Goal: Task Accomplishment & Management: Complete application form

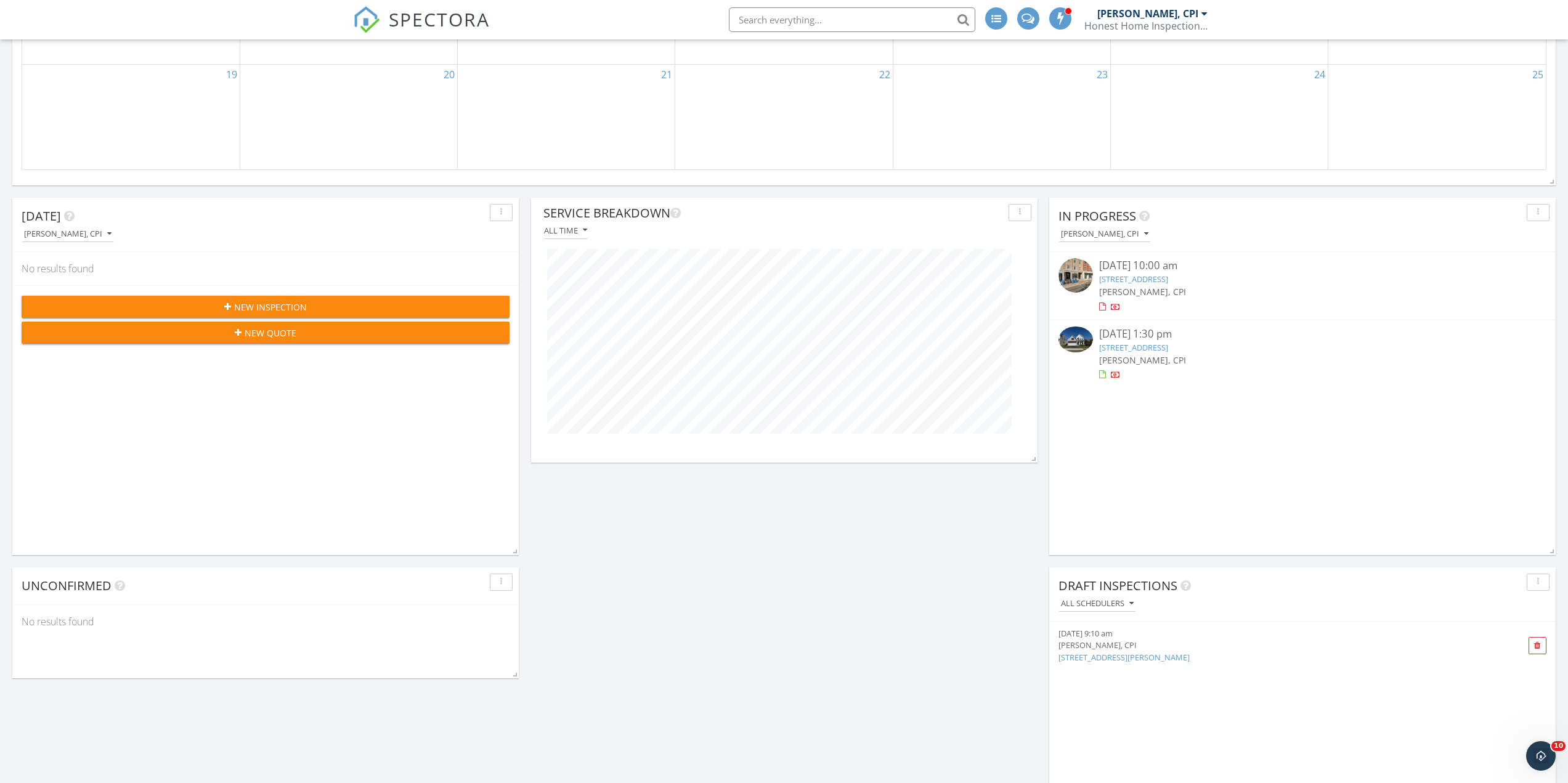
scroll to position [678, 0]
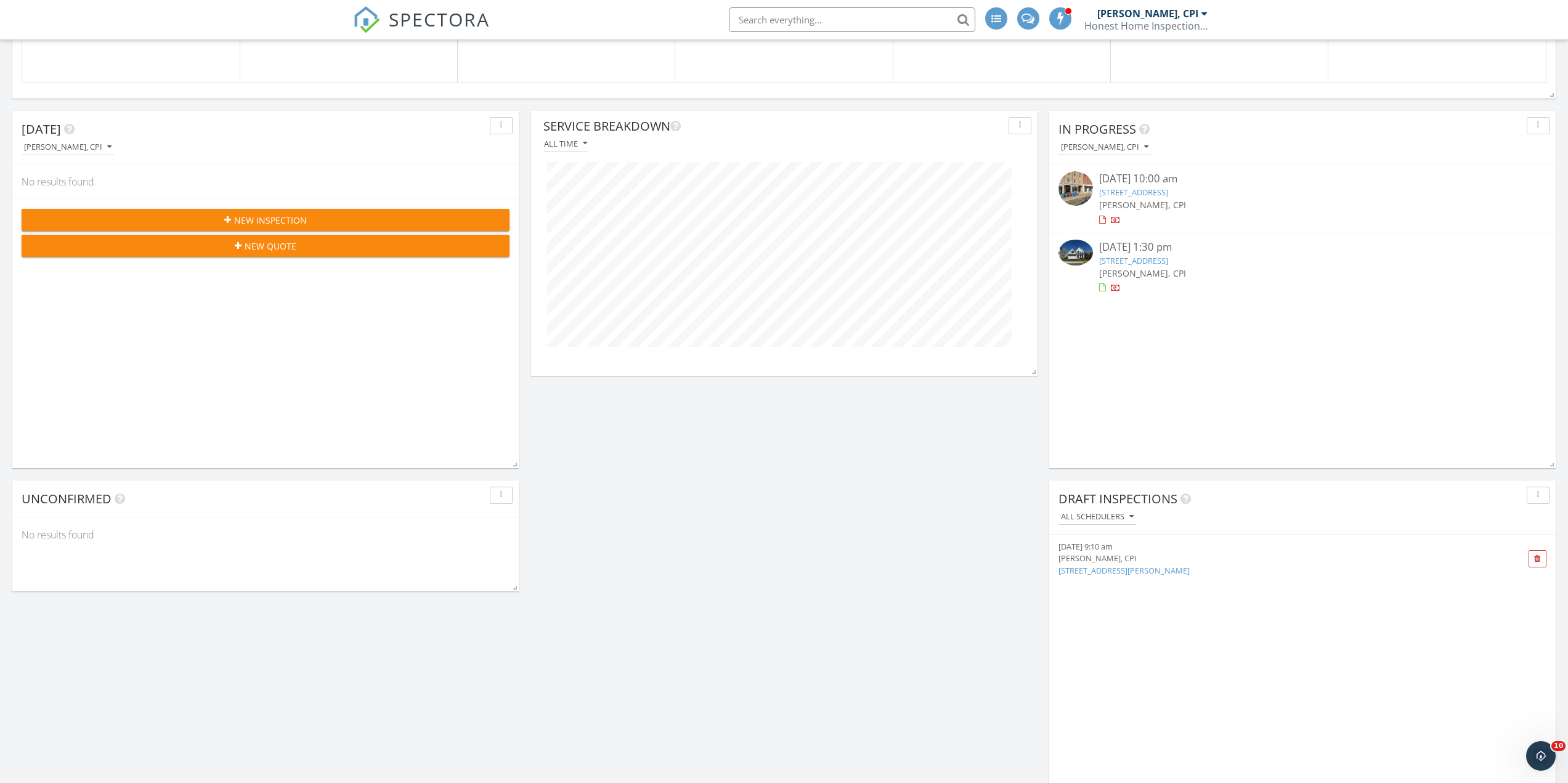
click at [305, 248] on div "New Quote" at bounding box center [265, 246] width 468 height 13
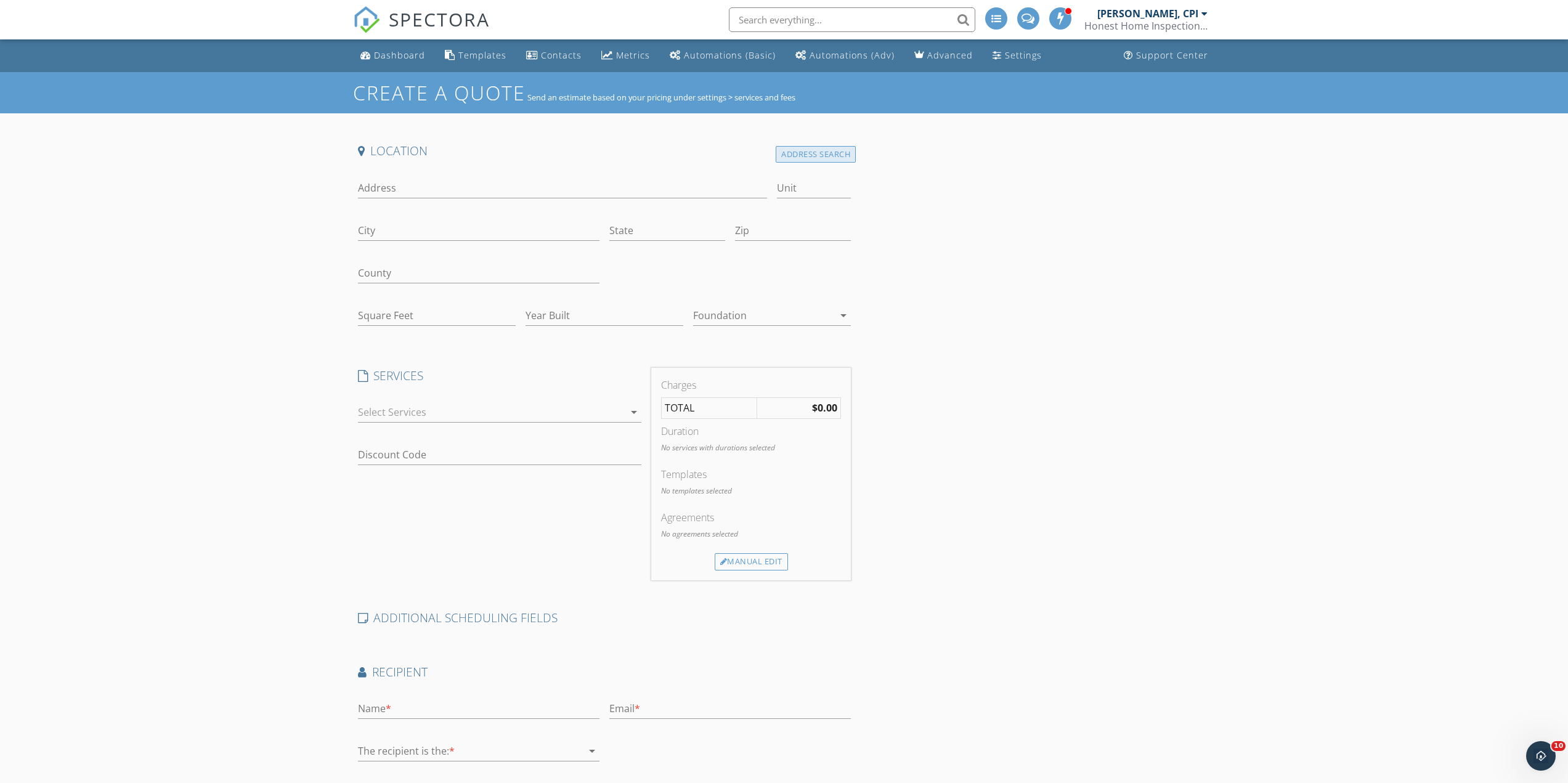
click at [852, 155] on div "Address Search" at bounding box center [815, 154] width 80 height 16
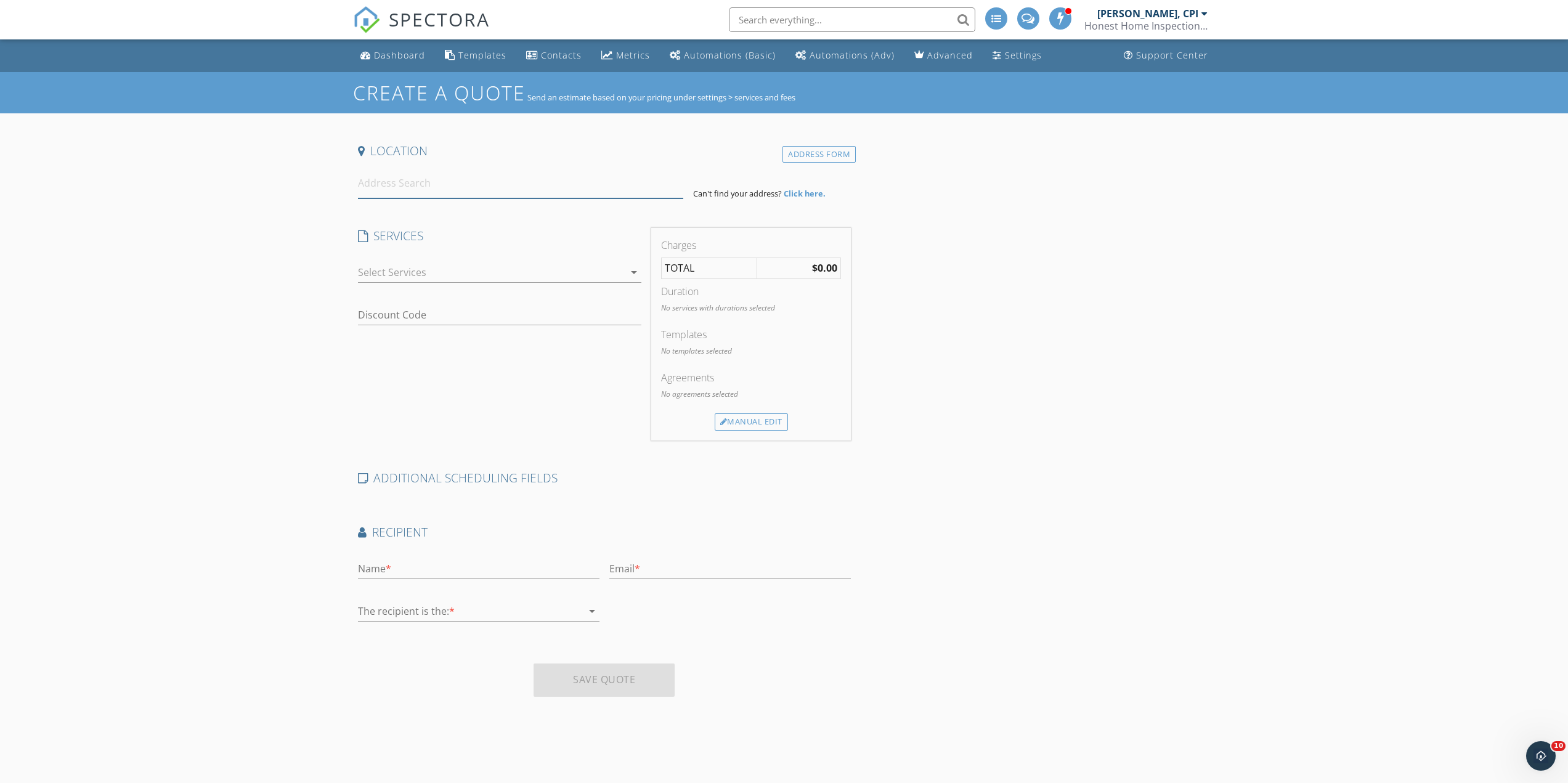
click at [523, 176] on input at bounding box center [521, 184] width 325 height 30
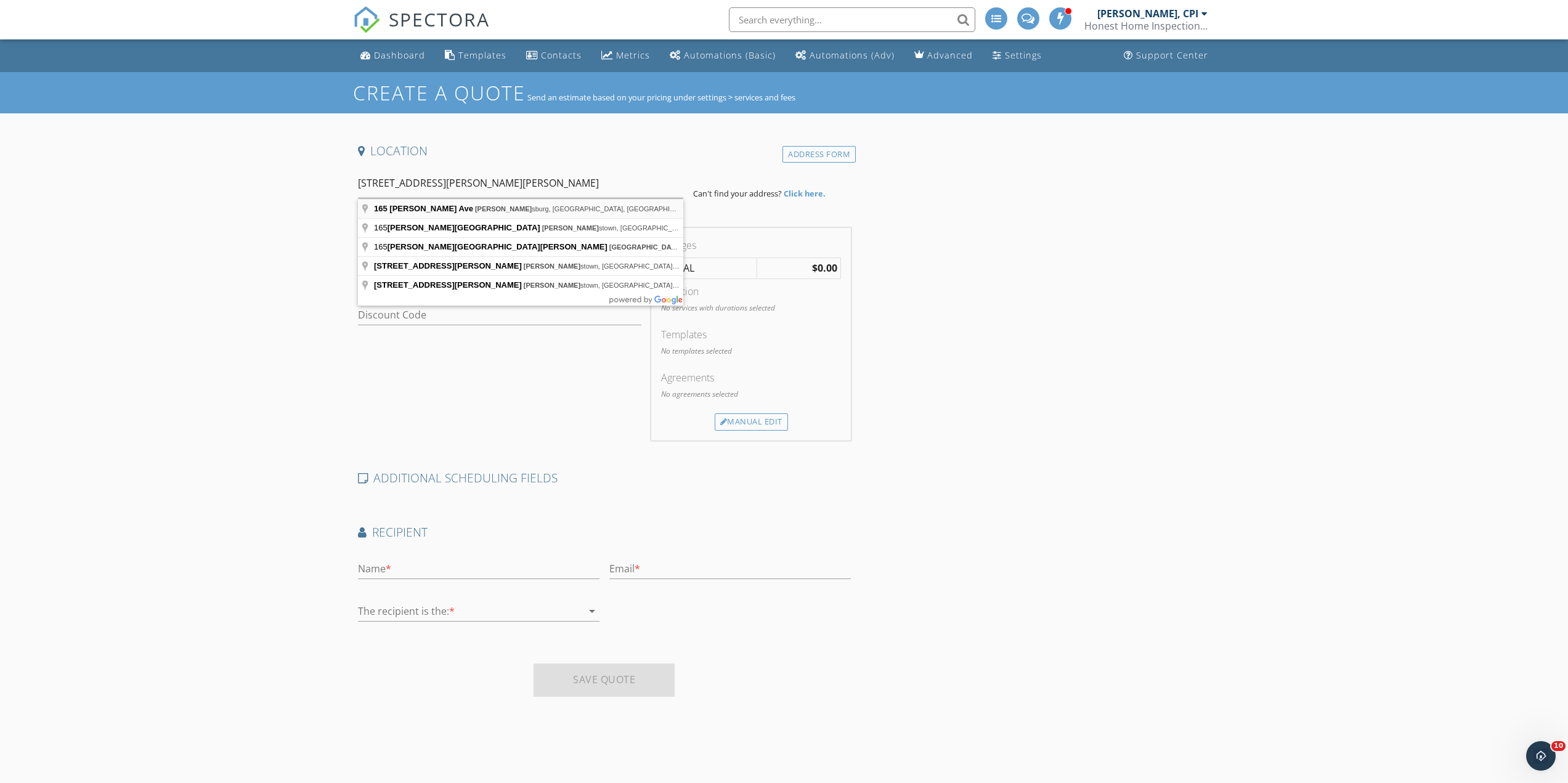
type input "165 Stevens Ave, Jamesburg, NJ, USA"
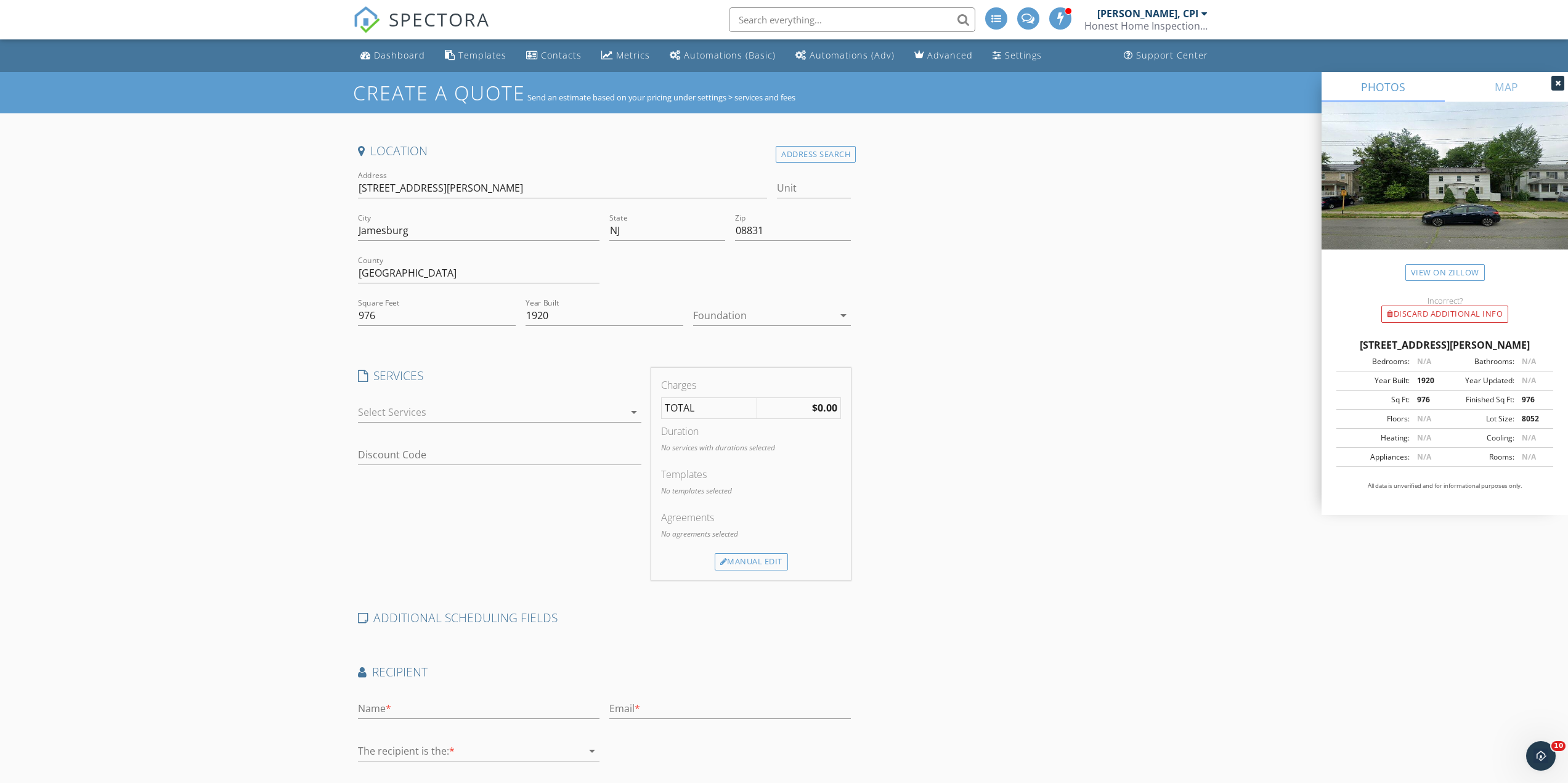
click at [799, 312] on div at bounding box center [763, 315] width 140 height 19
click at [780, 351] on div "Basement" at bounding box center [772, 350] width 138 height 15
click at [577, 407] on div at bounding box center [491, 412] width 266 height 19
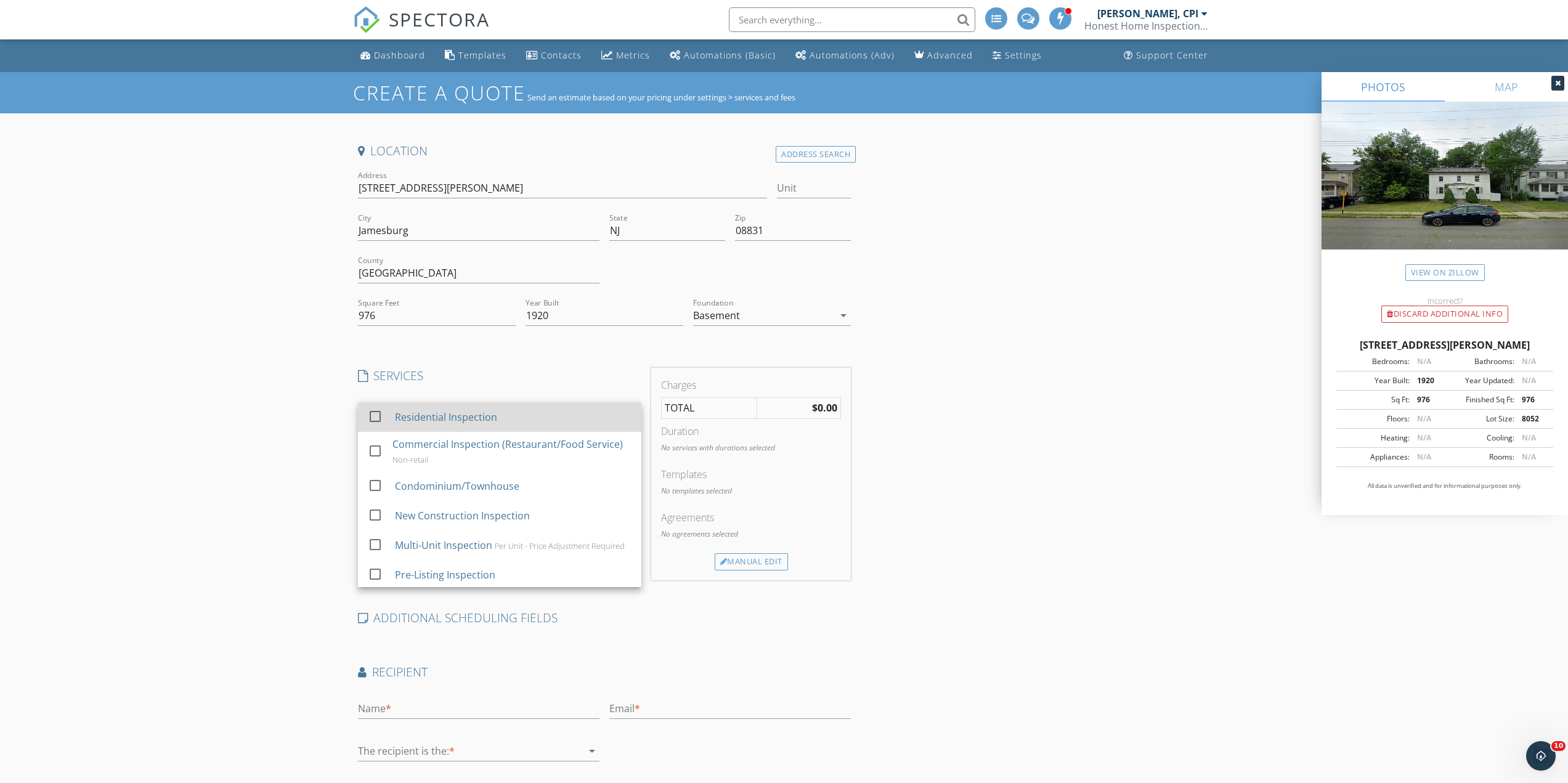
click at [548, 417] on div "Residential Inspection" at bounding box center [512, 417] width 237 height 25
click at [242, 450] on div "Create a Quote Send an estimate based on your pricing under settings > services…" at bounding box center [784, 478] width 1568 height 813
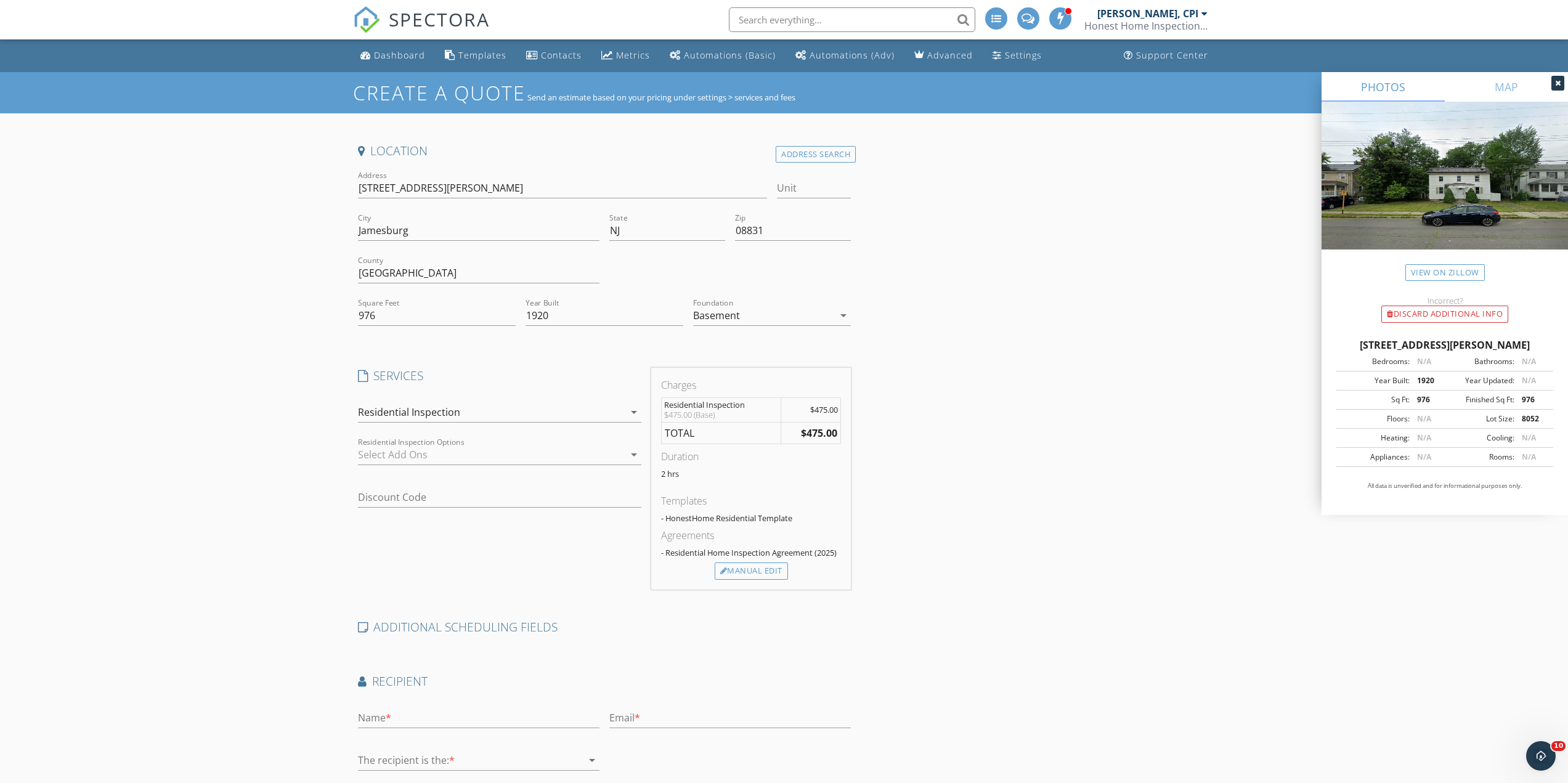
click at [423, 461] on div at bounding box center [491, 455] width 266 height 19
click at [372, 459] on div at bounding box center [375, 459] width 21 height 21
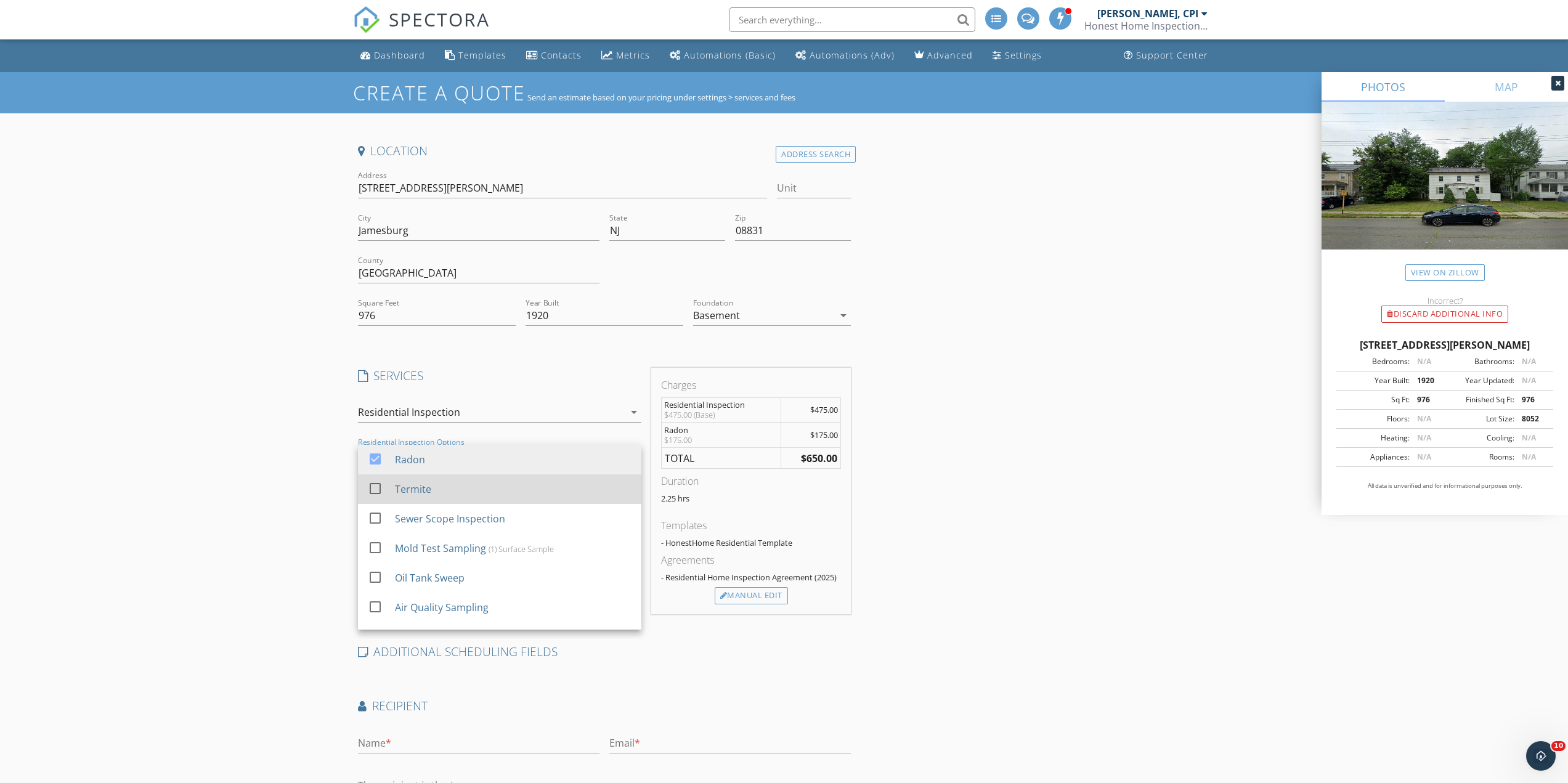
click at [371, 485] on div at bounding box center [375, 488] width 21 height 21
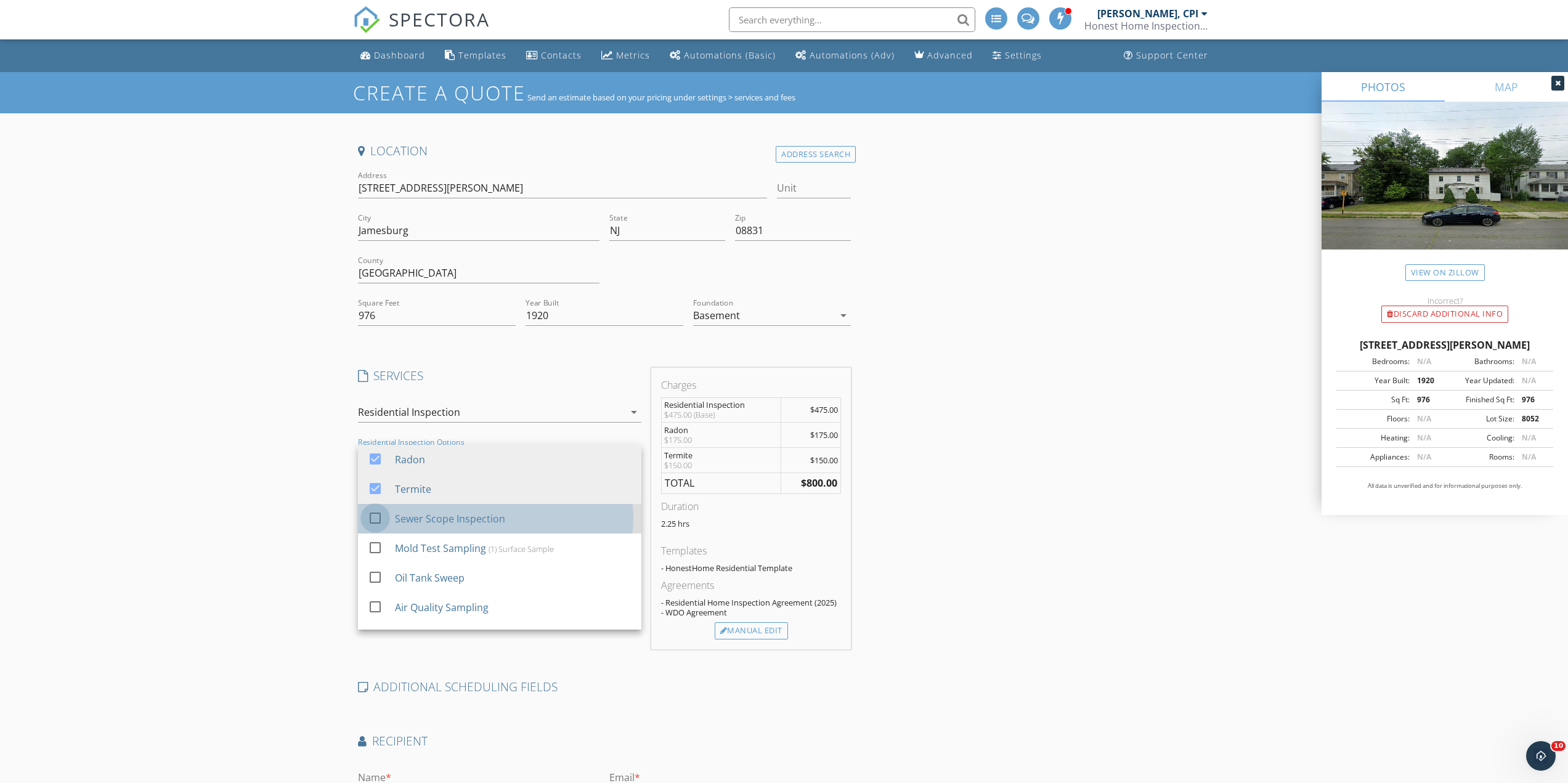
click at [374, 515] on div at bounding box center [375, 518] width 21 height 21
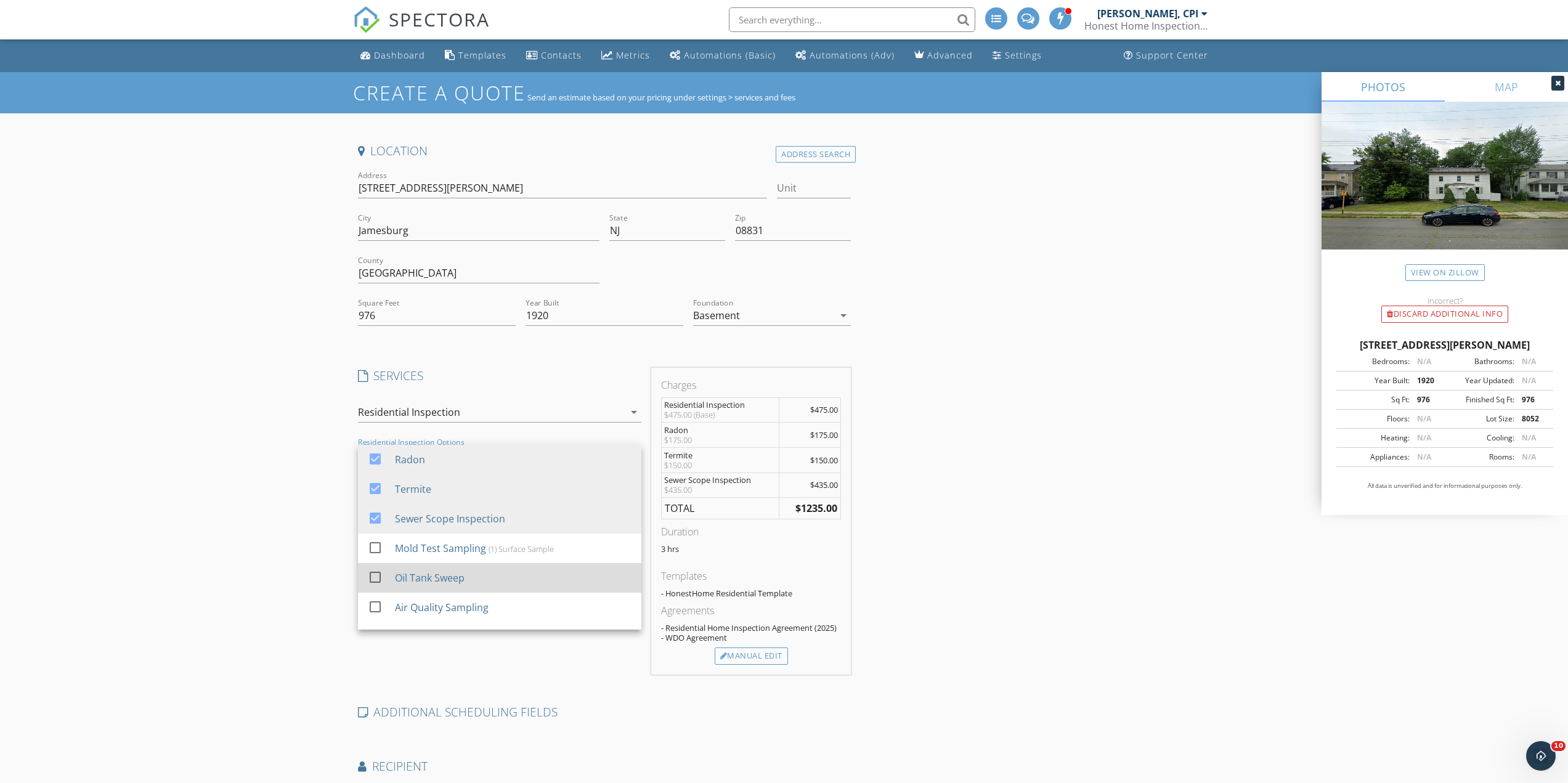
click at [380, 574] on div at bounding box center [375, 577] width 21 height 21
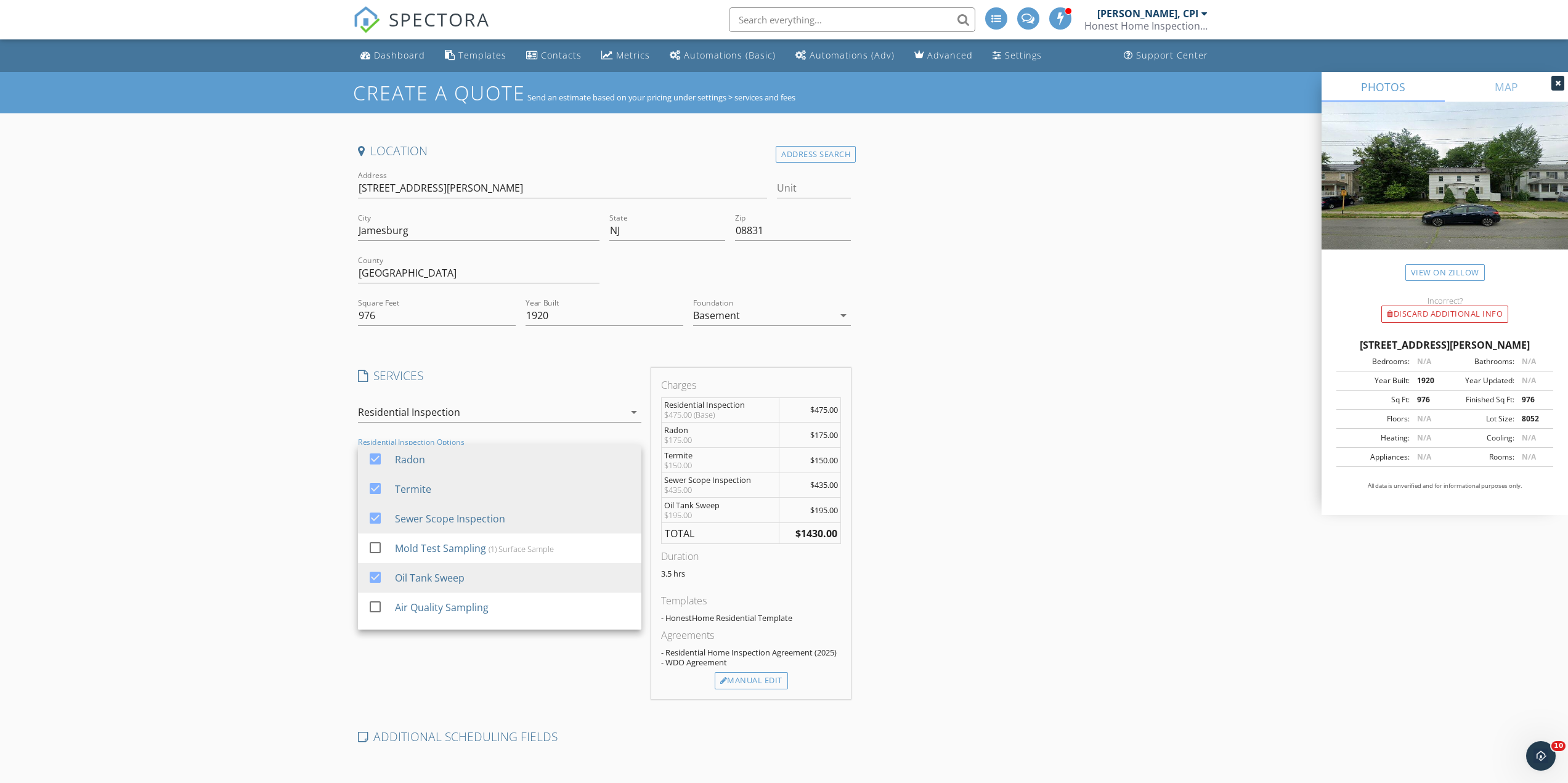
click at [270, 551] on div "Create a Quote Send an estimate based on your pricing under settings > services…" at bounding box center [784, 533] width 1568 height 922
